Goal: Transaction & Acquisition: Purchase product/service

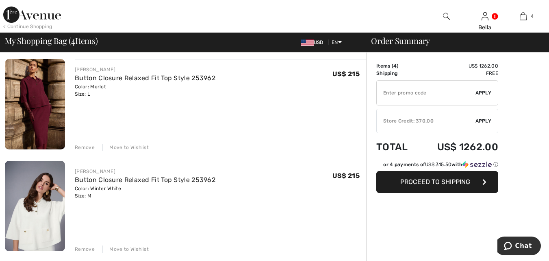
scroll to position [81, 0]
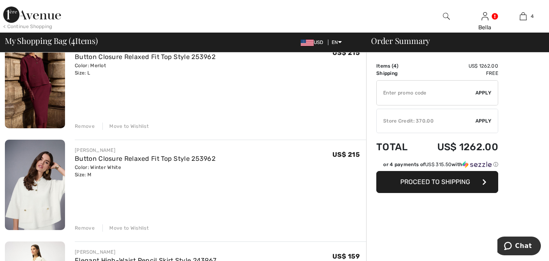
click at [83, 124] on div "Remove" at bounding box center [85, 125] width 20 height 7
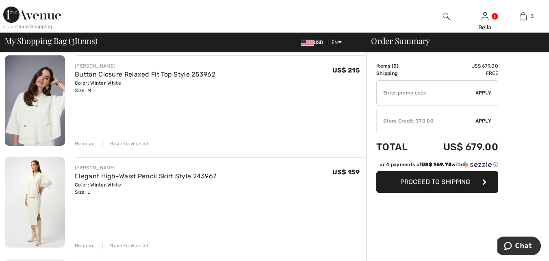
scroll to position [72, 0]
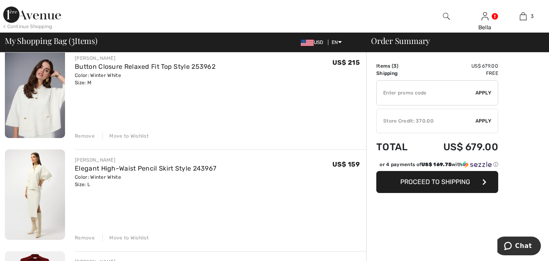
click at [84, 131] on div "Remove Move to Wishlist" at bounding box center [220, 135] width 291 height 9
click at [83, 133] on div "Remove" at bounding box center [85, 135] width 20 height 7
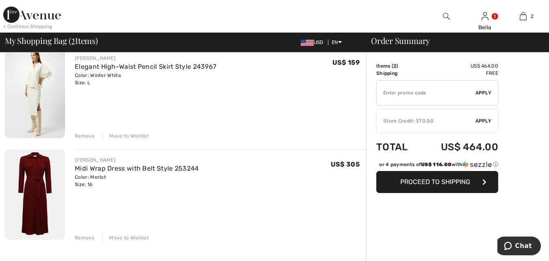
click at [84, 134] on div "Remove" at bounding box center [85, 135] width 20 height 7
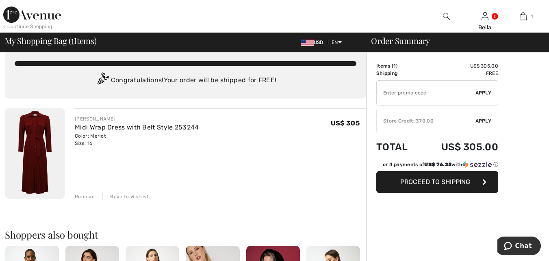
scroll to position [0, 0]
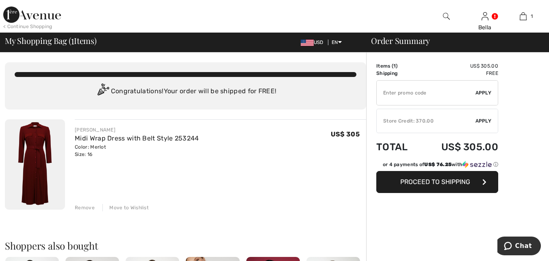
click at [29, 152] on img at bounding box center [35, 164] width 60 height 90
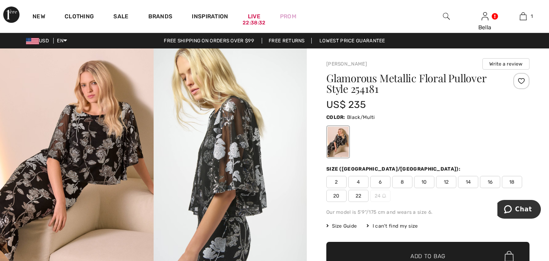
click at [468, 178] on span "14" at bounding box center [468, 182] width 20 height 12
click at [414, 248] on span "✔ Added to Bag Add to Bag" at bounding box center [427, 255] width 203 height 28
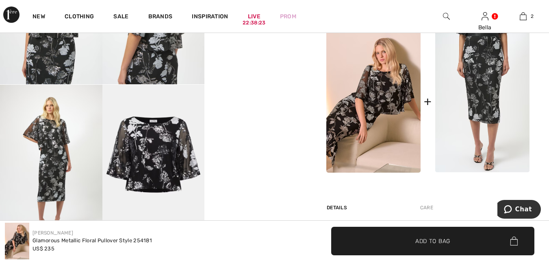
scroll to position [366, 0]
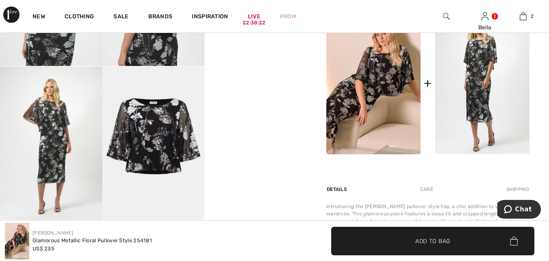
click at [461, 84] on img at bounding box center [482, 82] width 94 height 141
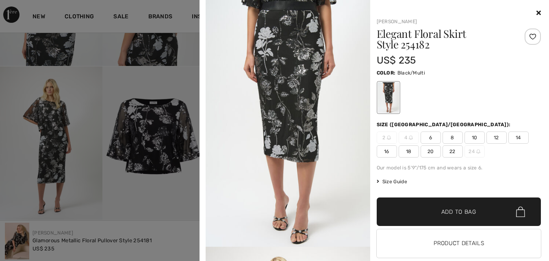
click at [513, 138] on span "14" at bounding box center [519, 137] width 20 height 12
click at [454, 207] on span "✔ Added to Bag Add to Bag" at bounding box center [459, 211] width 165 height 28
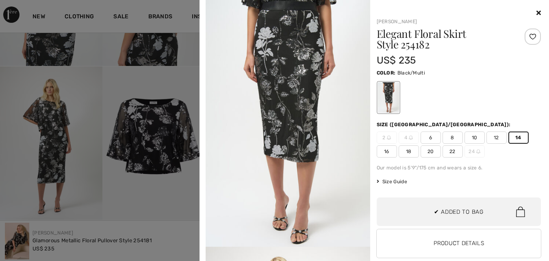
scroll to position [0, 0]
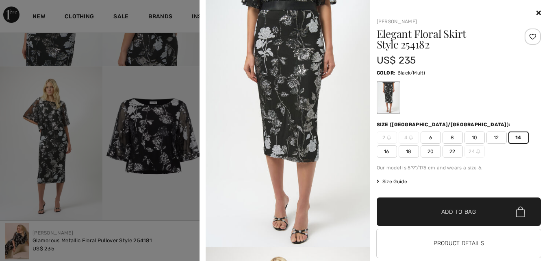
click at [401, 211] on span "✔ Added to Bag Add to Bag" at bounding box center [459, 211] width 165 height 28
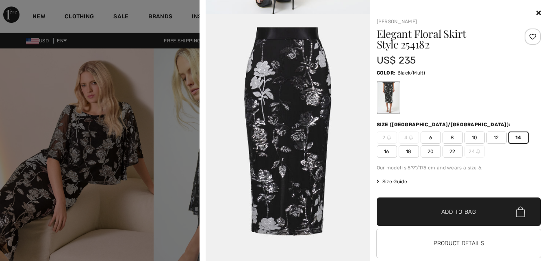
scroll to position [977, 0]
